Goal: Task Accomplishment & Management: Manage account settings

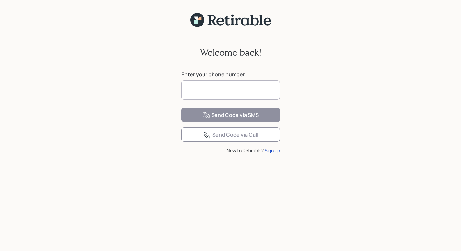
click at [237, 88] on input at bounding box center [230, 90] width 98 height 19
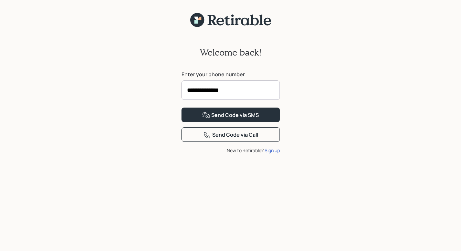
type input "**********"
click at [181, 108] on button "Send Code via SMS" at bounding box center [230, 115] width 98 height 15
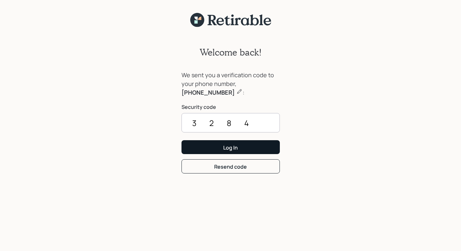
type input "3284"
click at [225, 147] on div "Log In" at bounding box center [230, 147] width 15 height 7
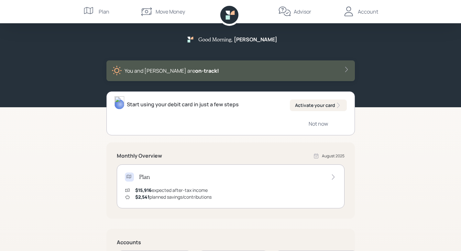
click at [105, 13] on div "Plan" at bounding box center [104, 12] width 11 height 8
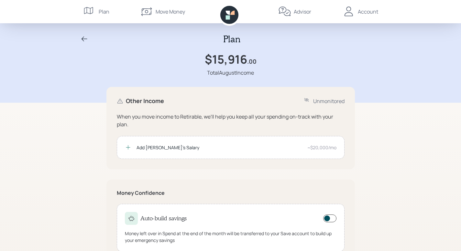
click at [228, 16] on icon at bounding box center [227, 17] width 4 height 4
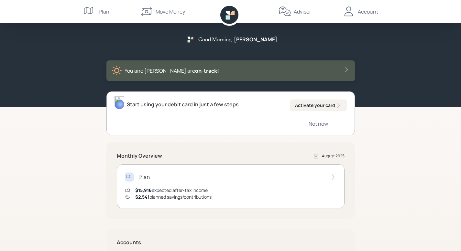
click at [336, 68] on div "You and [PERSON_NAME] are on‑track!" at bounding box center [231, 71] width 238 height 10
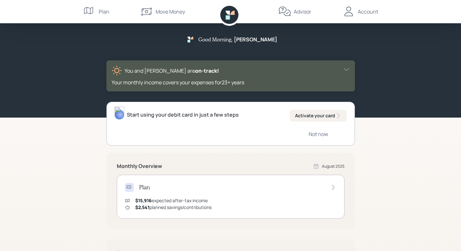
click at [370, 12] on div "Account" at bounding box center [368, 12] width 20 height 8
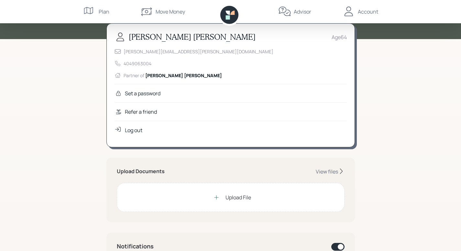
scroll to position [97, 0]
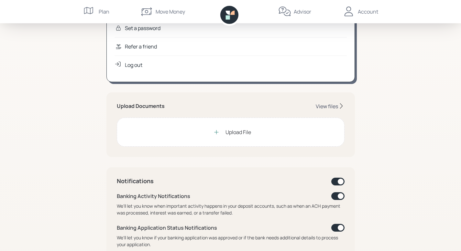
click at [326, 104] on div "View files" at bounding box center [327, 106] width 22 height 7
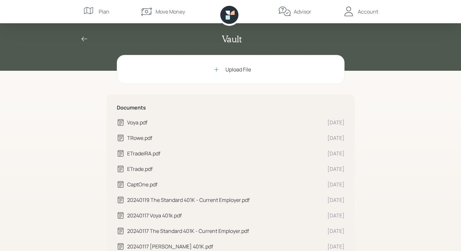
click at [236, 71] on div "Upload File" at bounding box center [238, 70] width 26 height 8
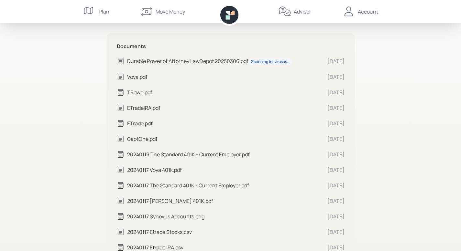
scroll to position [50, 0]
